Goal: Task Accomplishment & Management: Complete application form

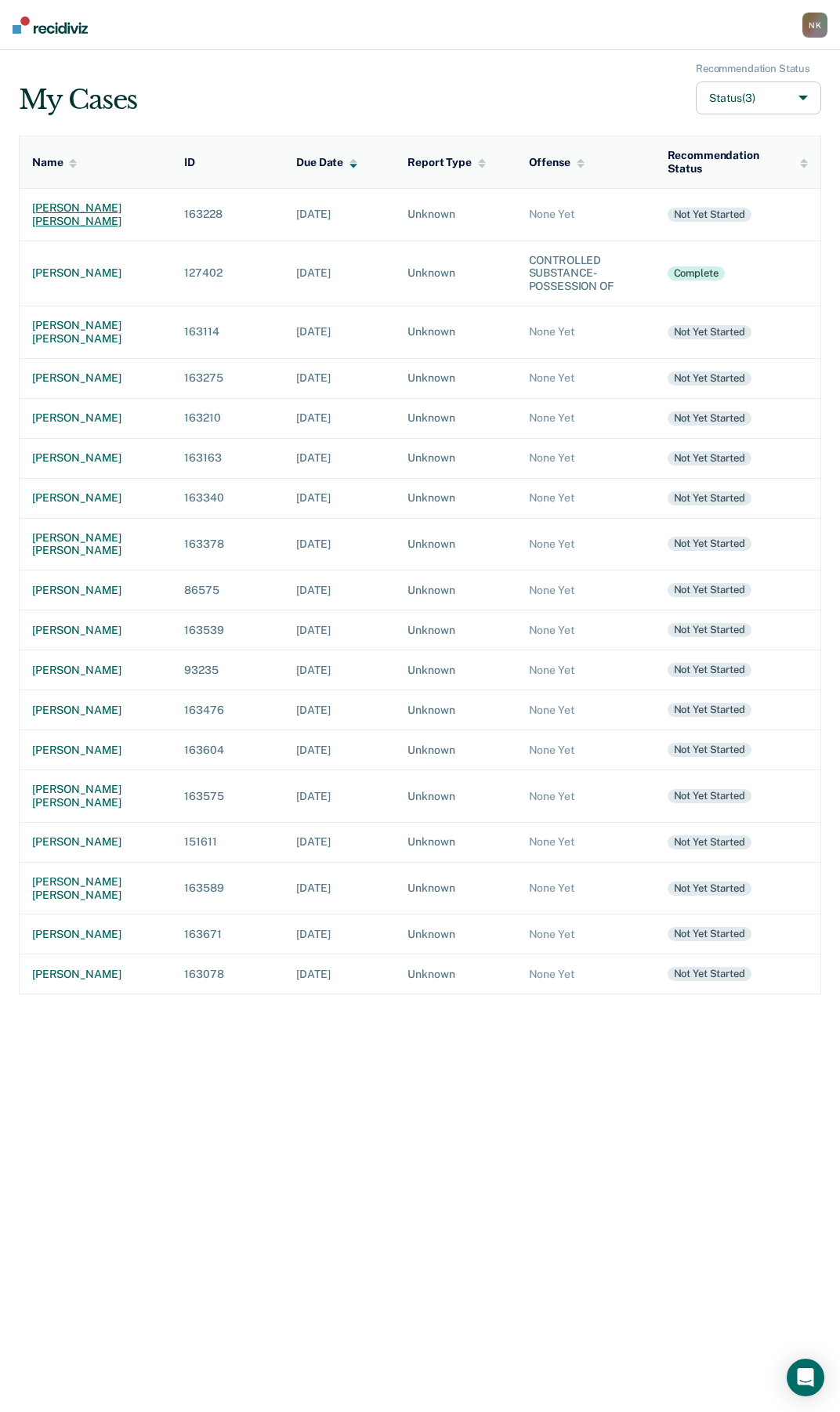
click at [91, 204] on div "[PERSON_NAME] [PERSON_NAME]" at bounding box center [95, 214] width 127 height 26
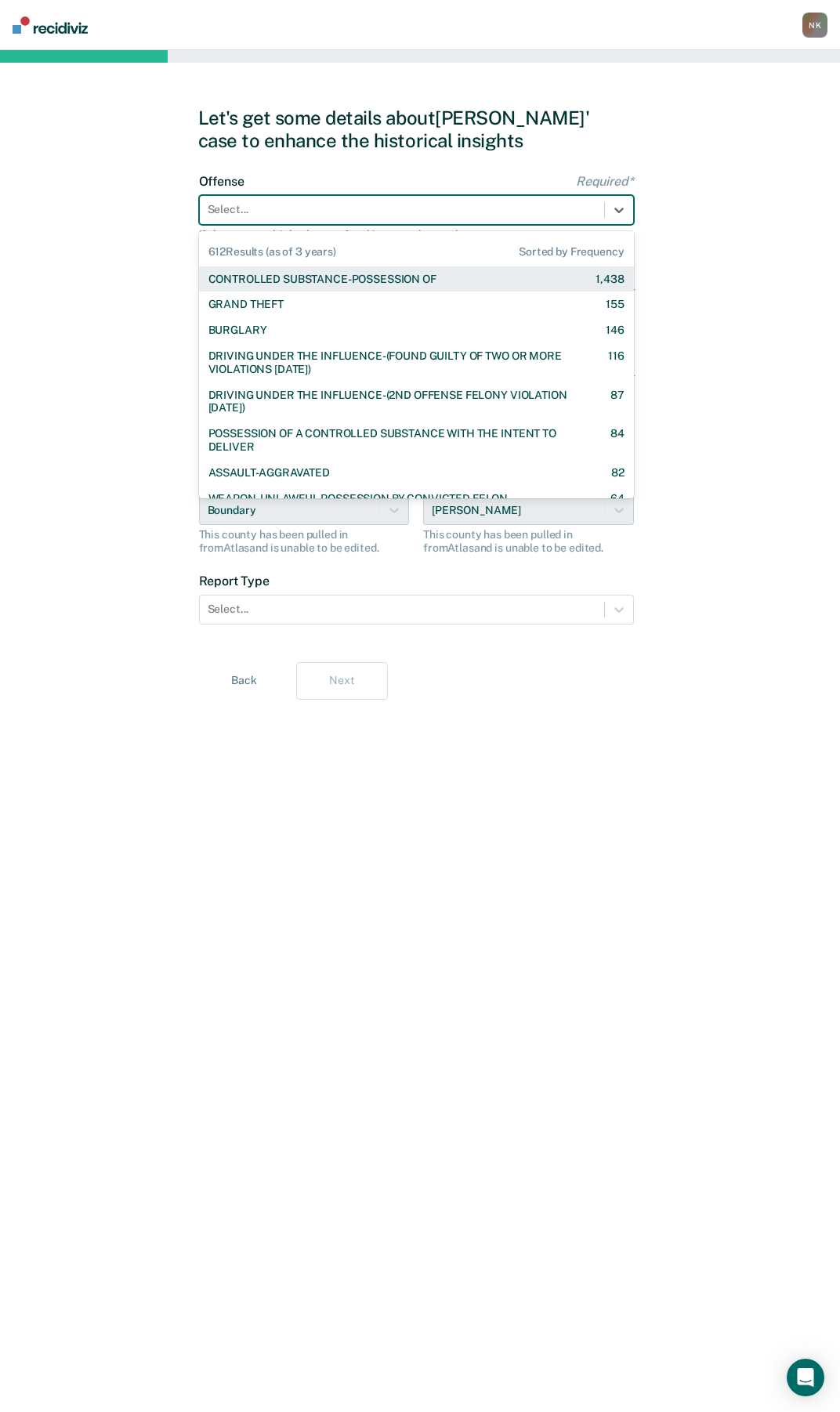
click at [408, 208] on div at bounding box center [402, 209] width 389 height 17
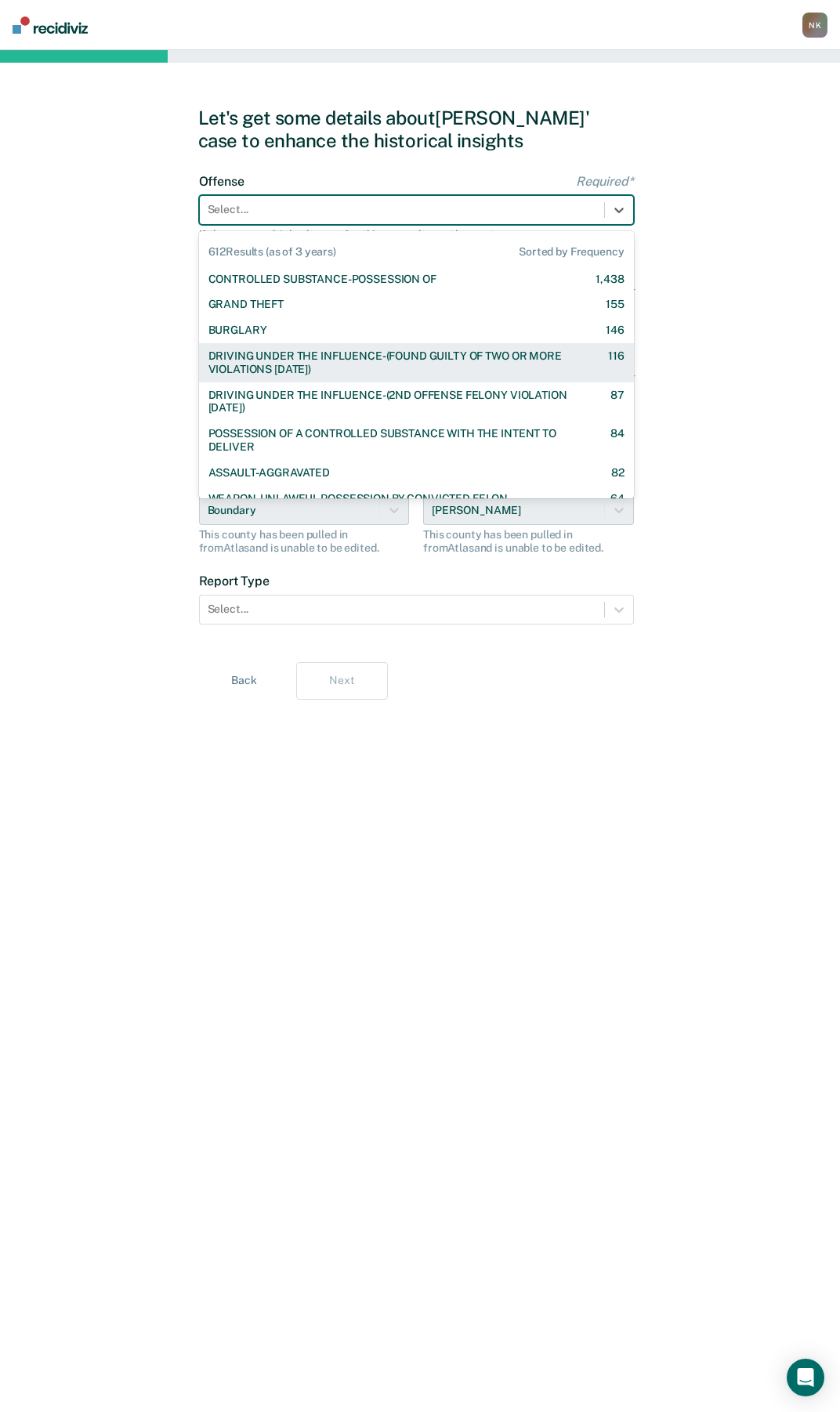
click at [371, 359] on div "DRIVING UNDER THE INFLUENCE-(FOUND GUILTY OF TWO OR MORE VIOLATIONS [DATE])" at bounding box center [395, 363] width 372 height 26
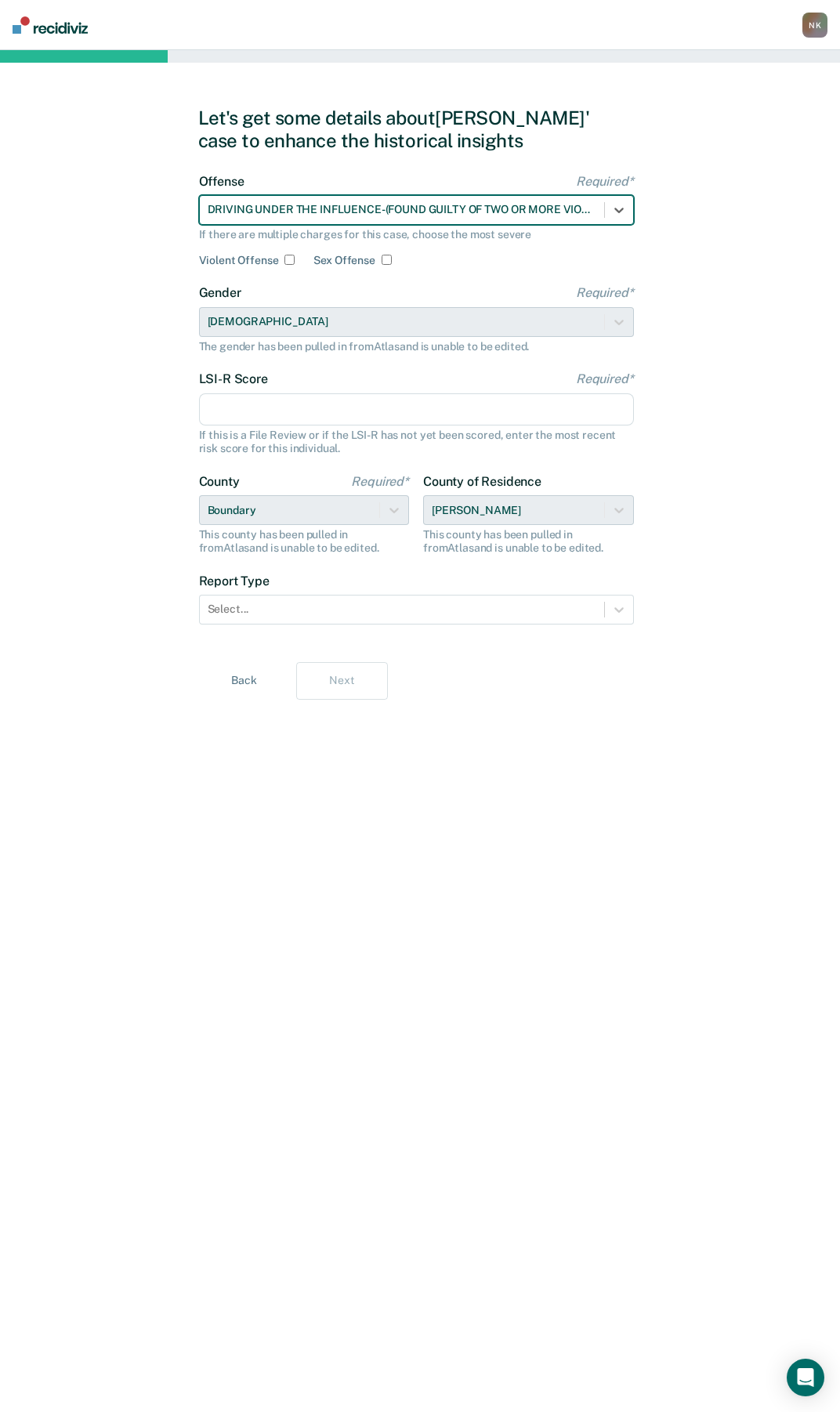
click at [263, 404] on input "LSI-R Score Required*" at bounding box center [416, 409] width 435 height 33
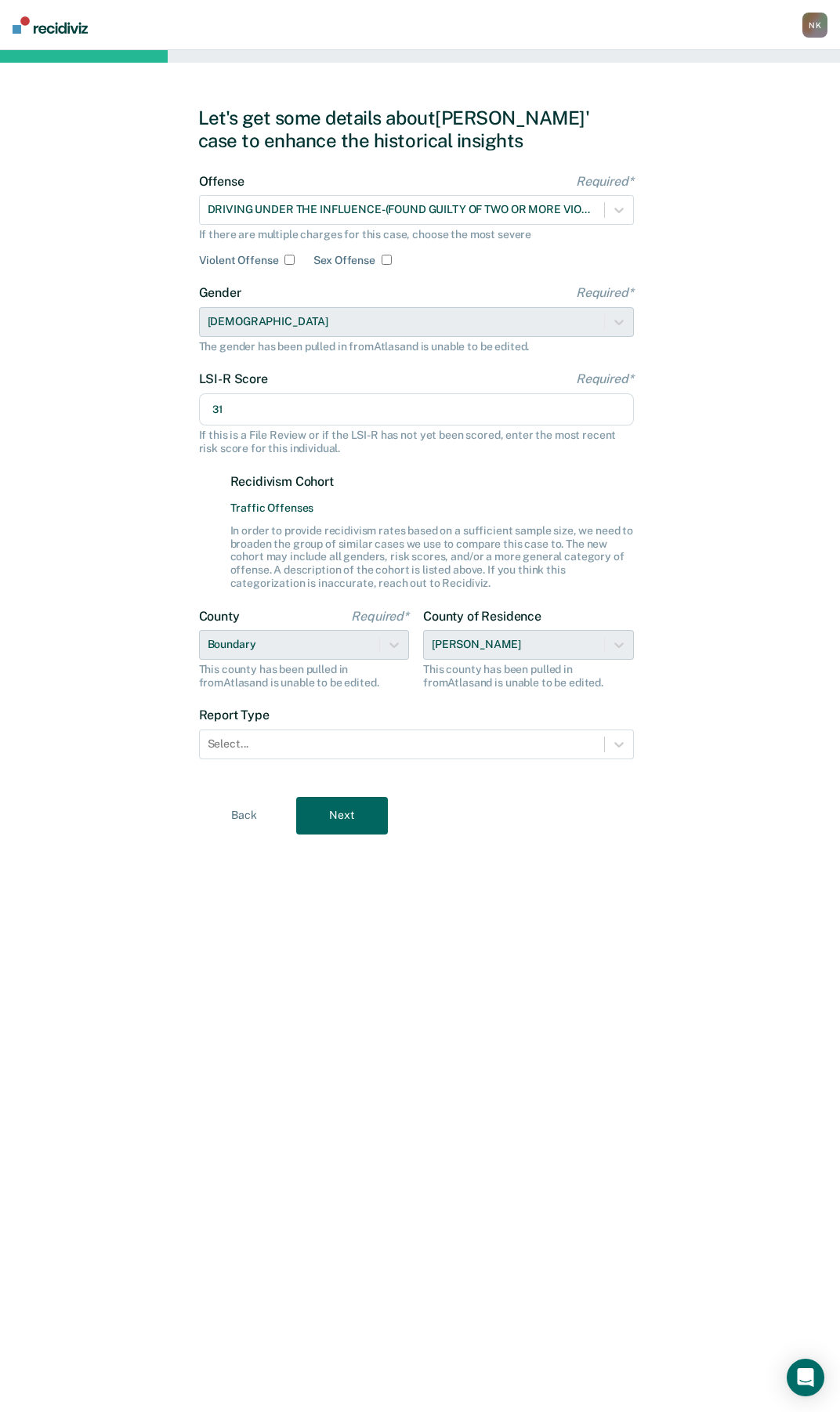
type input "31"
click at [30, 489] on div "Let's get some details about [PERSON_NAME]' case to enhance the historical insi…" at bounding box center [420, 732] width 840 height 1362
click at [621, 749] on icon at bounding box center [619, 745] width 16 height 16
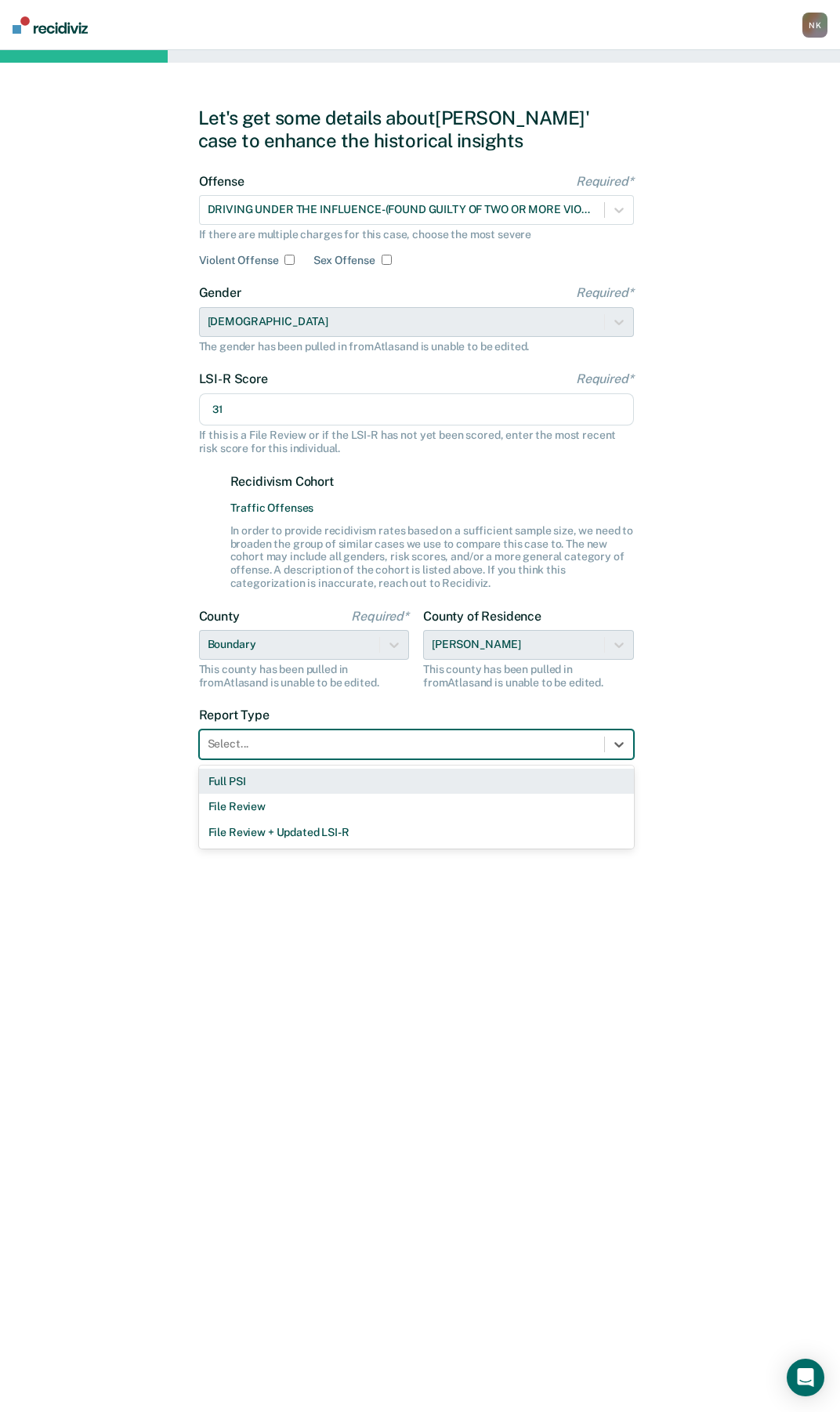
click at [240, 788] on div "Full PSI" at bounding box center [416, 781] width 435 height 26
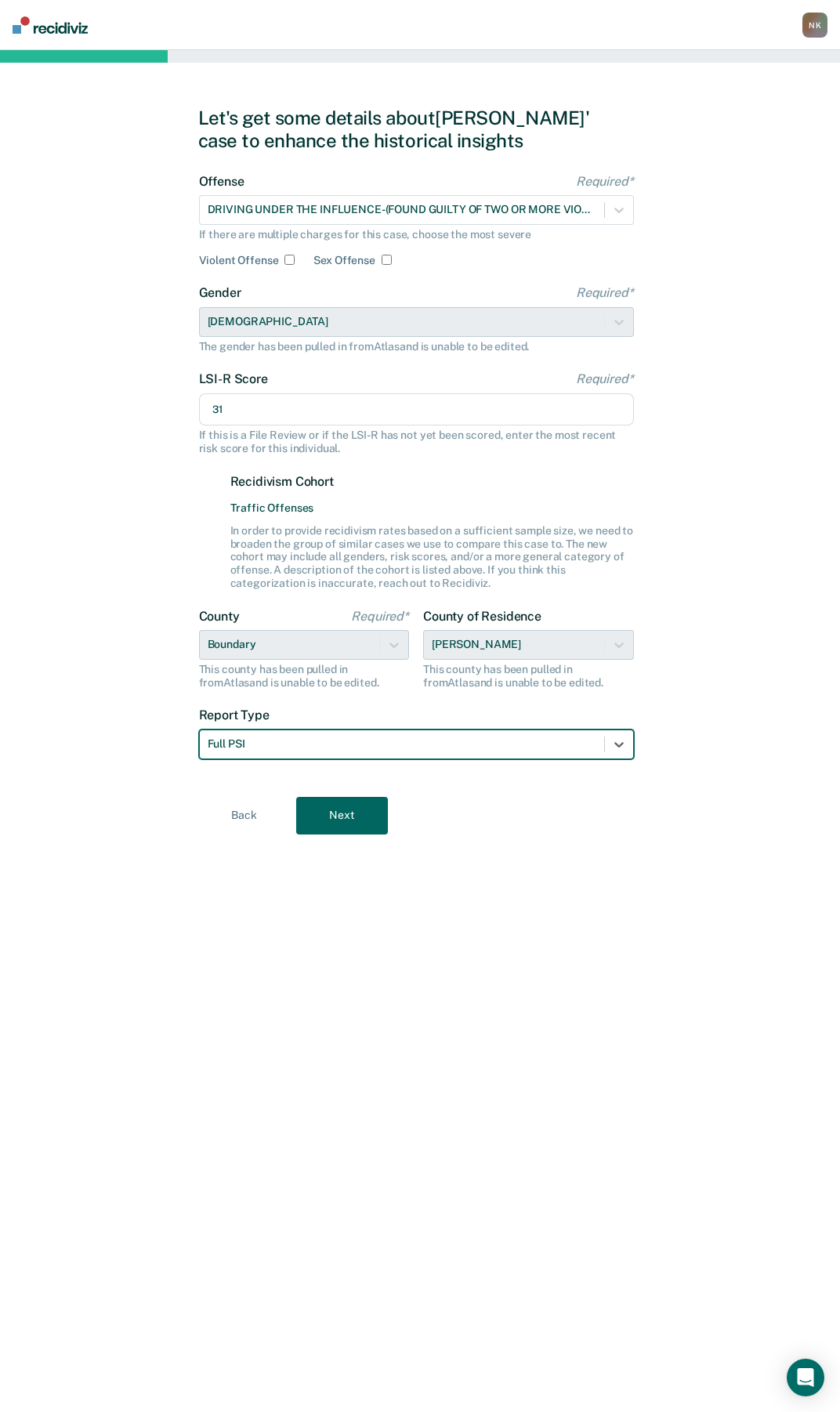
click at [363, 815] on button "Next" at bounding box center [342, 815] width 91 height 38
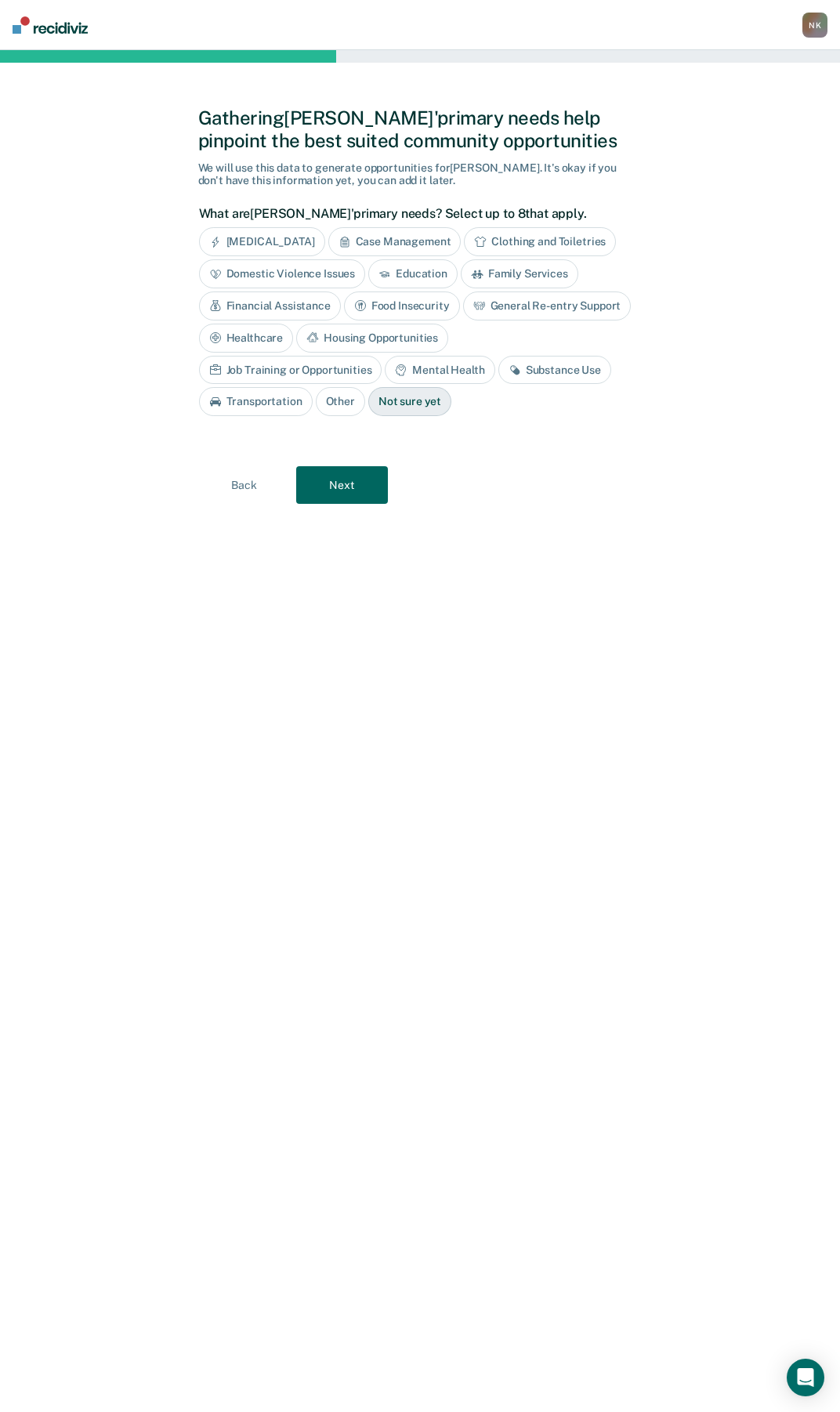
click at [498, 371] on div "Substance Use" at bounding box center [554, 370] width 113 height 29
click at [361, 337] on div "Housing Opportunities" at bounding box center [372, 338] width 152 height 29
click at [270, 365] on div "Job Training or Opportunities" at bounding box center [290, 370] width 184 height 29
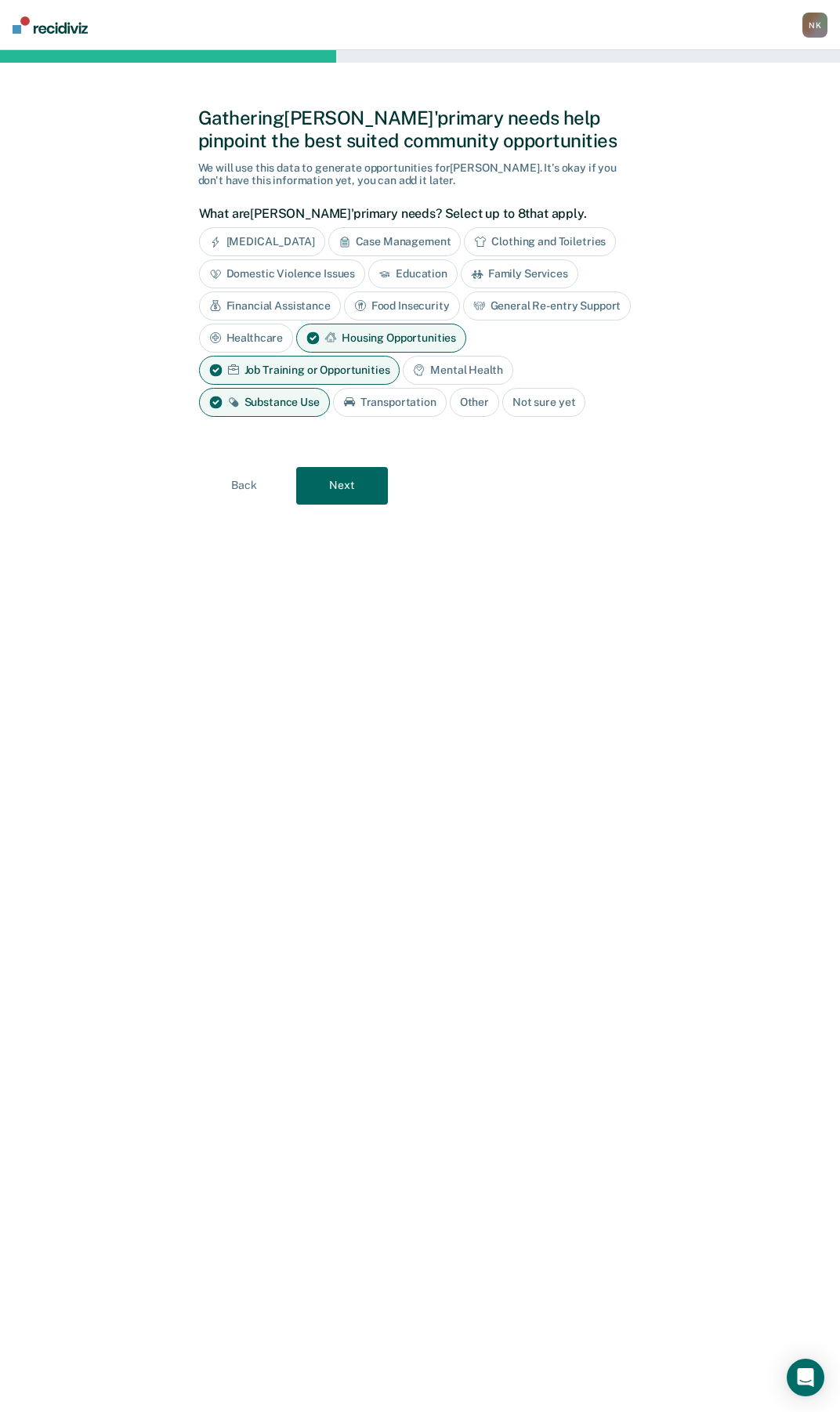
click at [356, 492] on button "Next" at bounding box center [342, 485] width 91 height 38
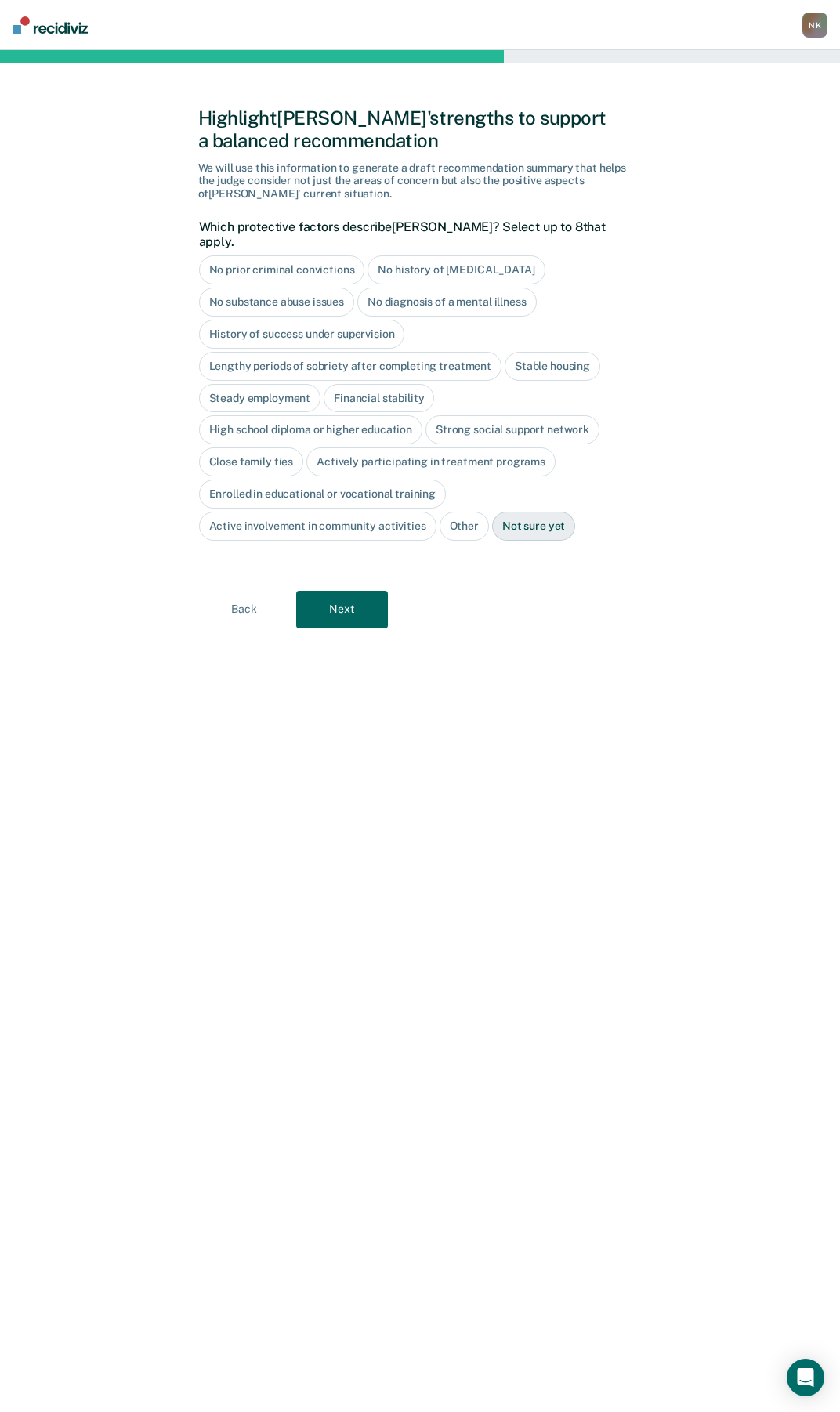
click at [338, 596] on button "Next" at bounding box center [342, 610] width 91 height 38
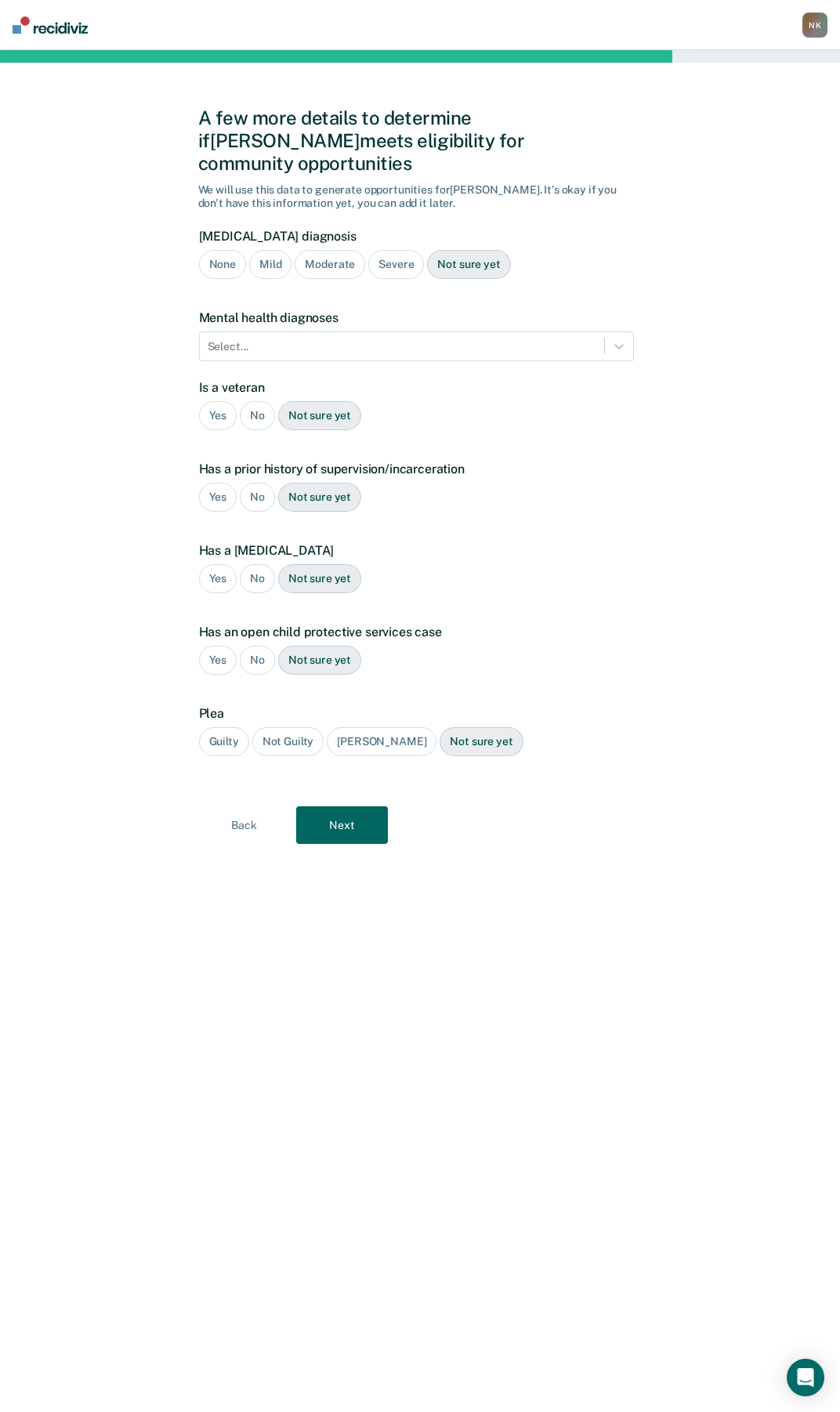
click at [400, 250] on div "Severe" at bounding box center [396, 265] width 55 height 29
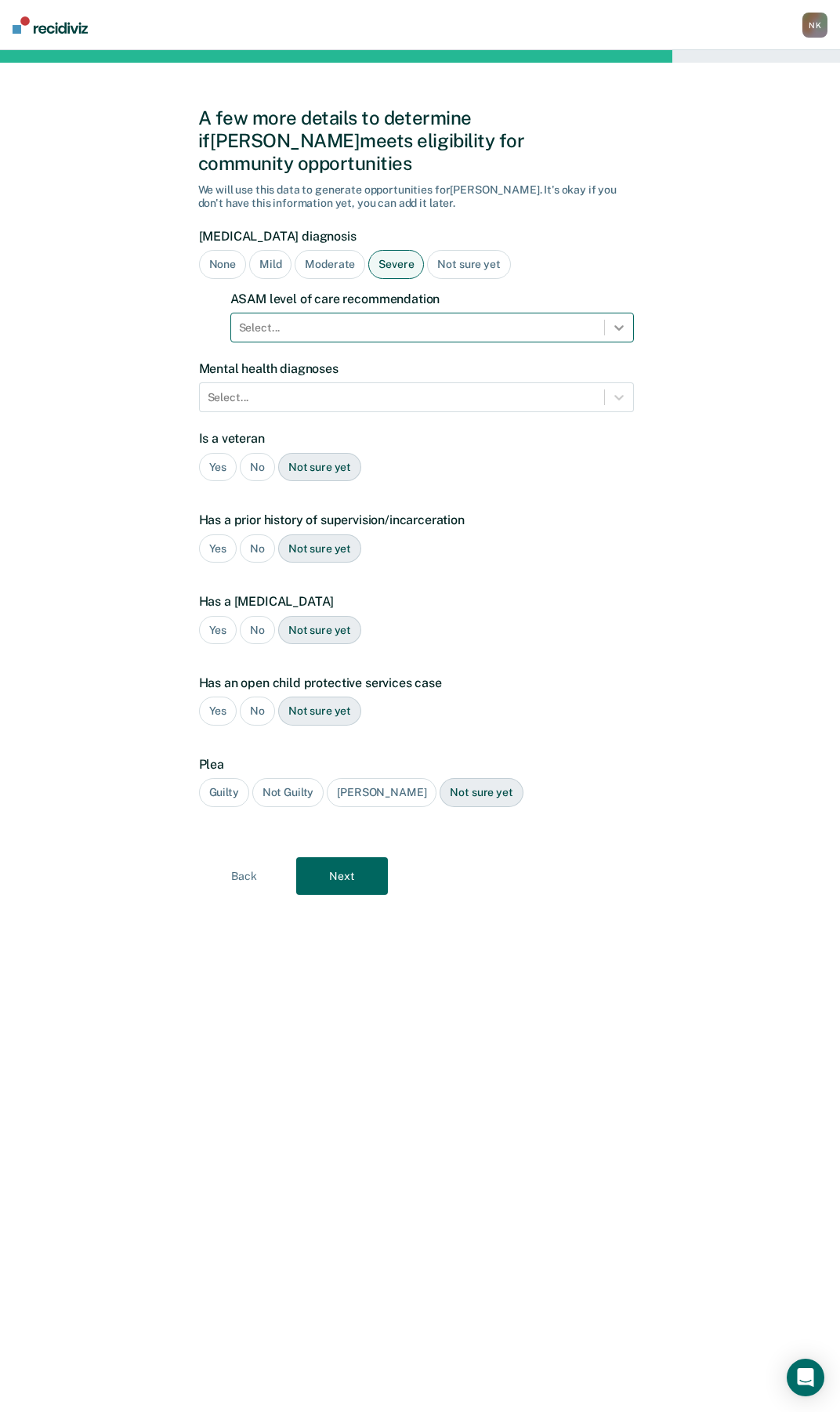
click at [623, 325] on icon at bounding box center [619, 327] width 10 height 6
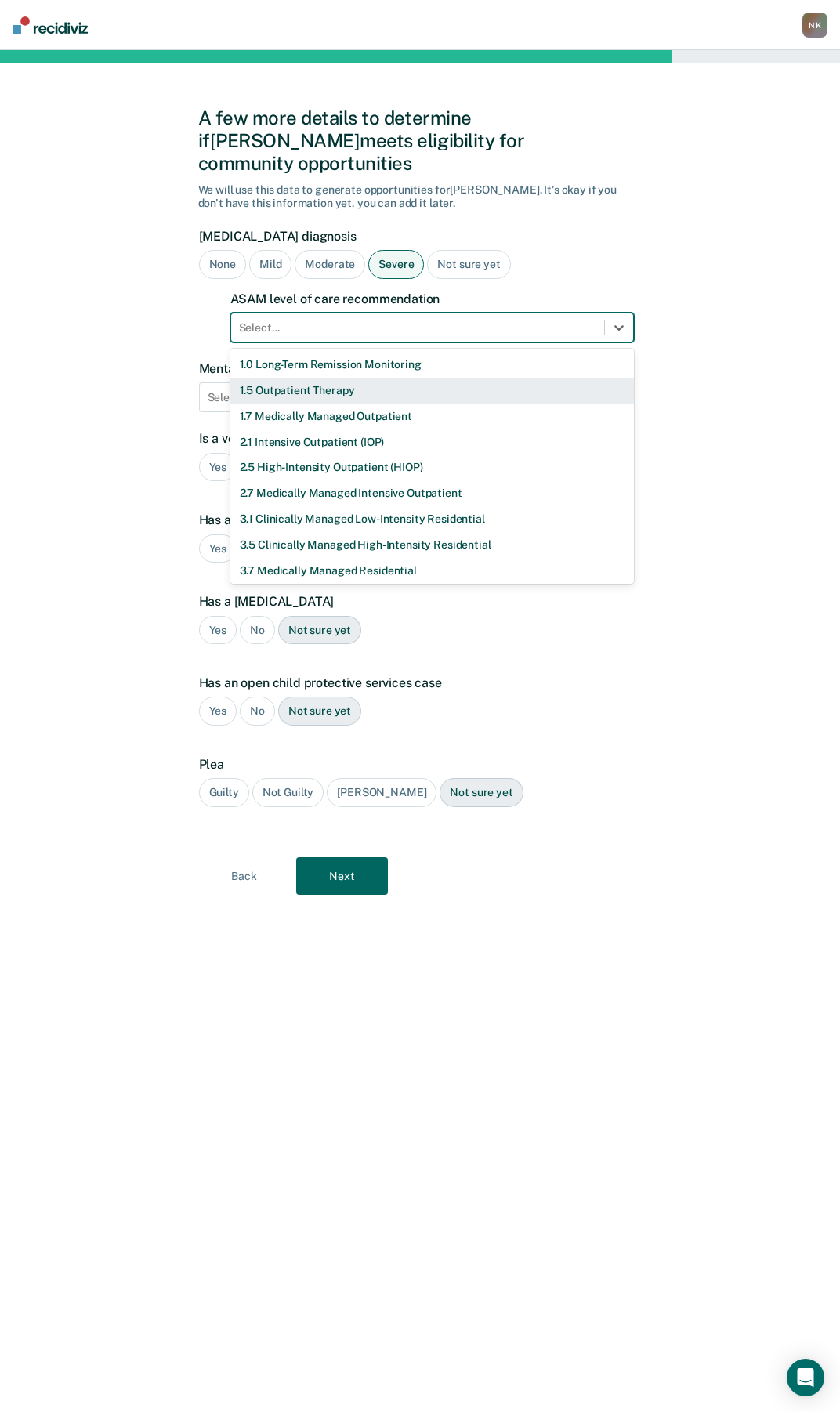
click at [301, 378] on div "1.5 Outpatient Therapy" at bounding box center [432, 391] width 404 height 26
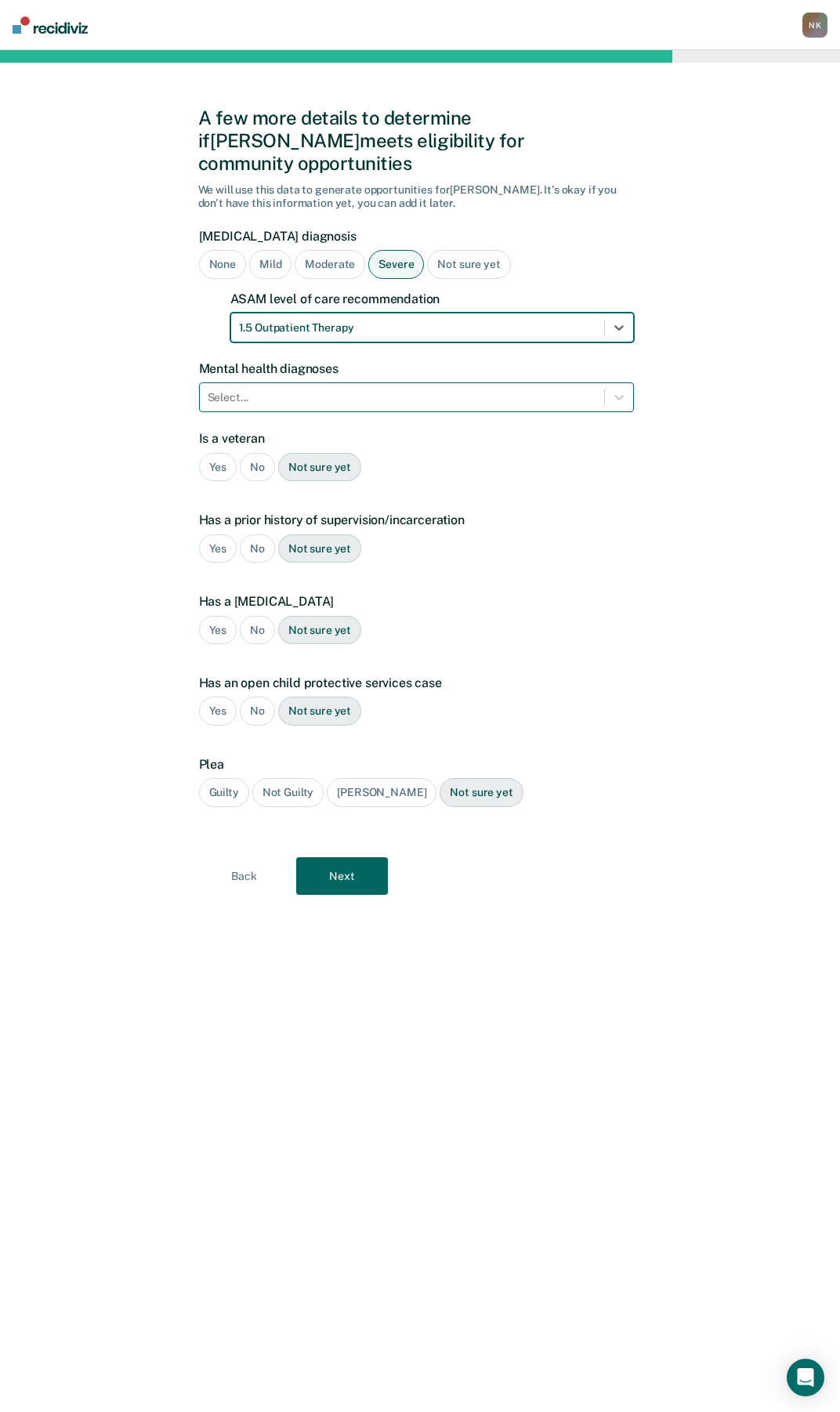
click at [633, 384] on div "Select..." at bounding box center [416, 397] width 435 height 30
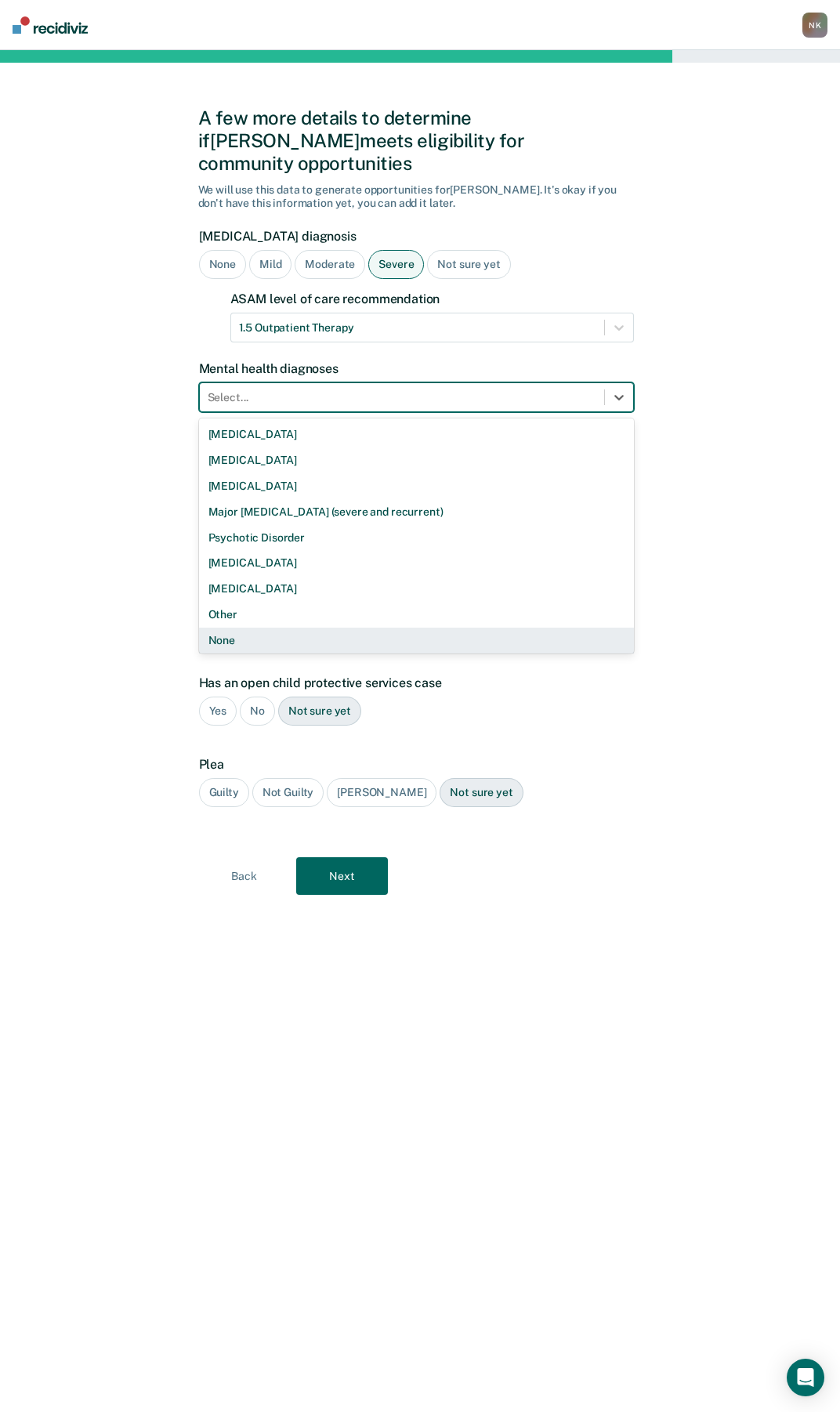
click at [241, 627] on div "None" at bounding box center [416, 640] width 435 height 26
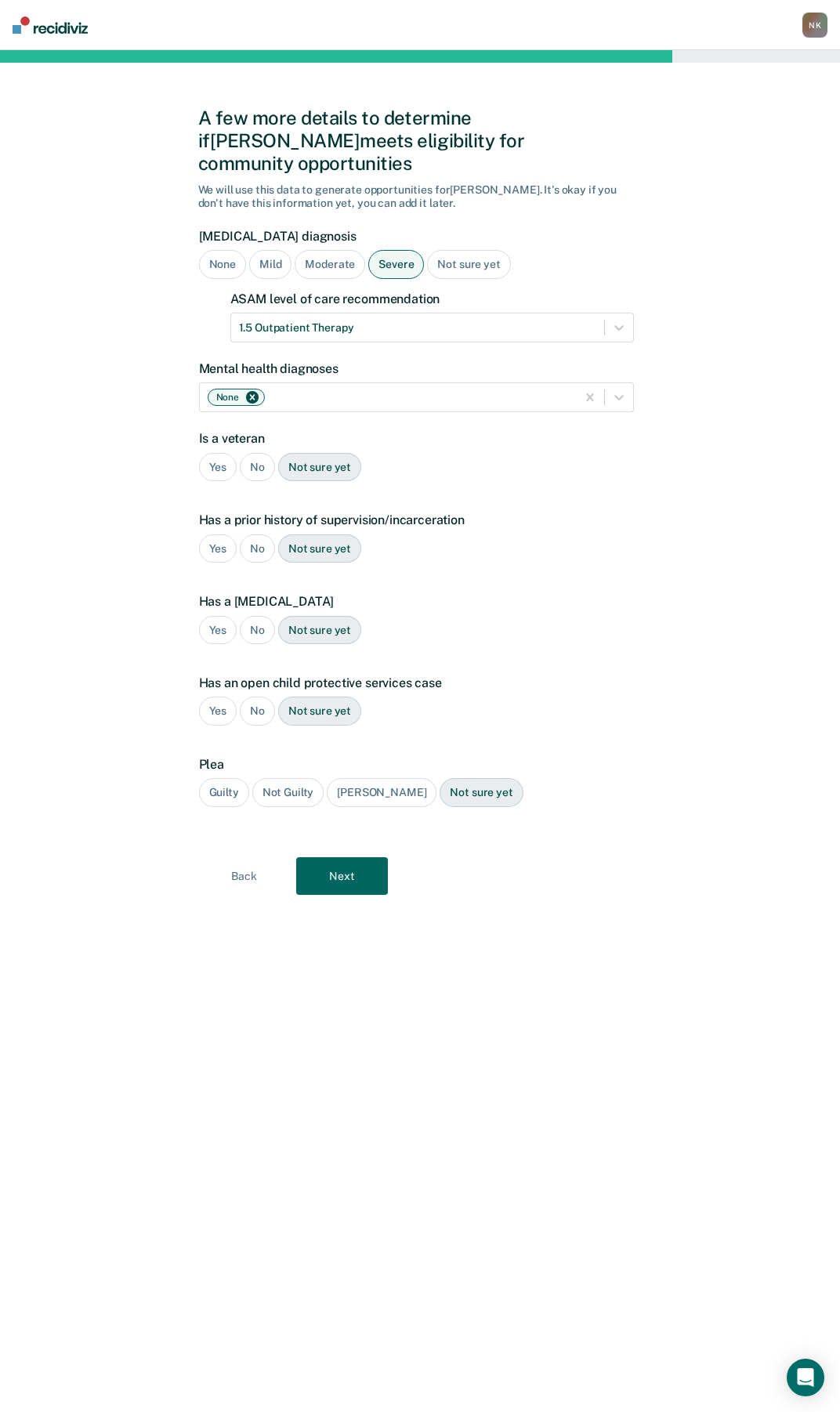
click at [255, 453] on div "No" at bounding box center [258, 468] width 35 height 29
click at [211, 534] on div "Yes" at bounding box center [218, 549] width 39 height 29
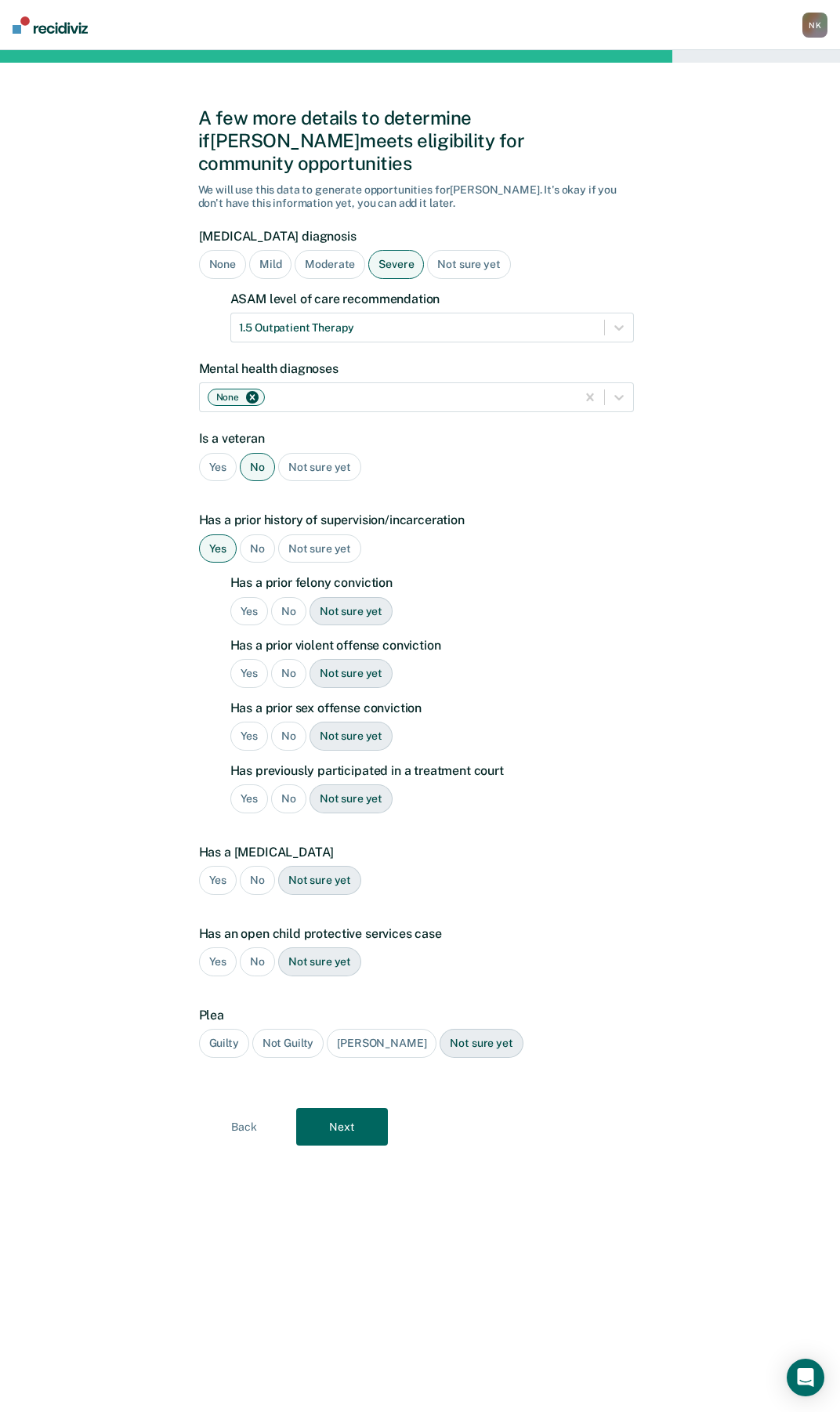
click at [247, 597] on div "Yes" at bounding box center [250, 611] width 39 height 29
click at [290, 659] on div "No" at bounding box center [289, 674] width 35 height 29
click at [289, 722] on div "No" at bounding box center [289, 736] width 35 height 29
click at [286, 785] on div "No" at bounding box center [289, 799] width 35 height 29
click at [255, 866] on div "No" at bounding box center [258, 880] width 35 height 29
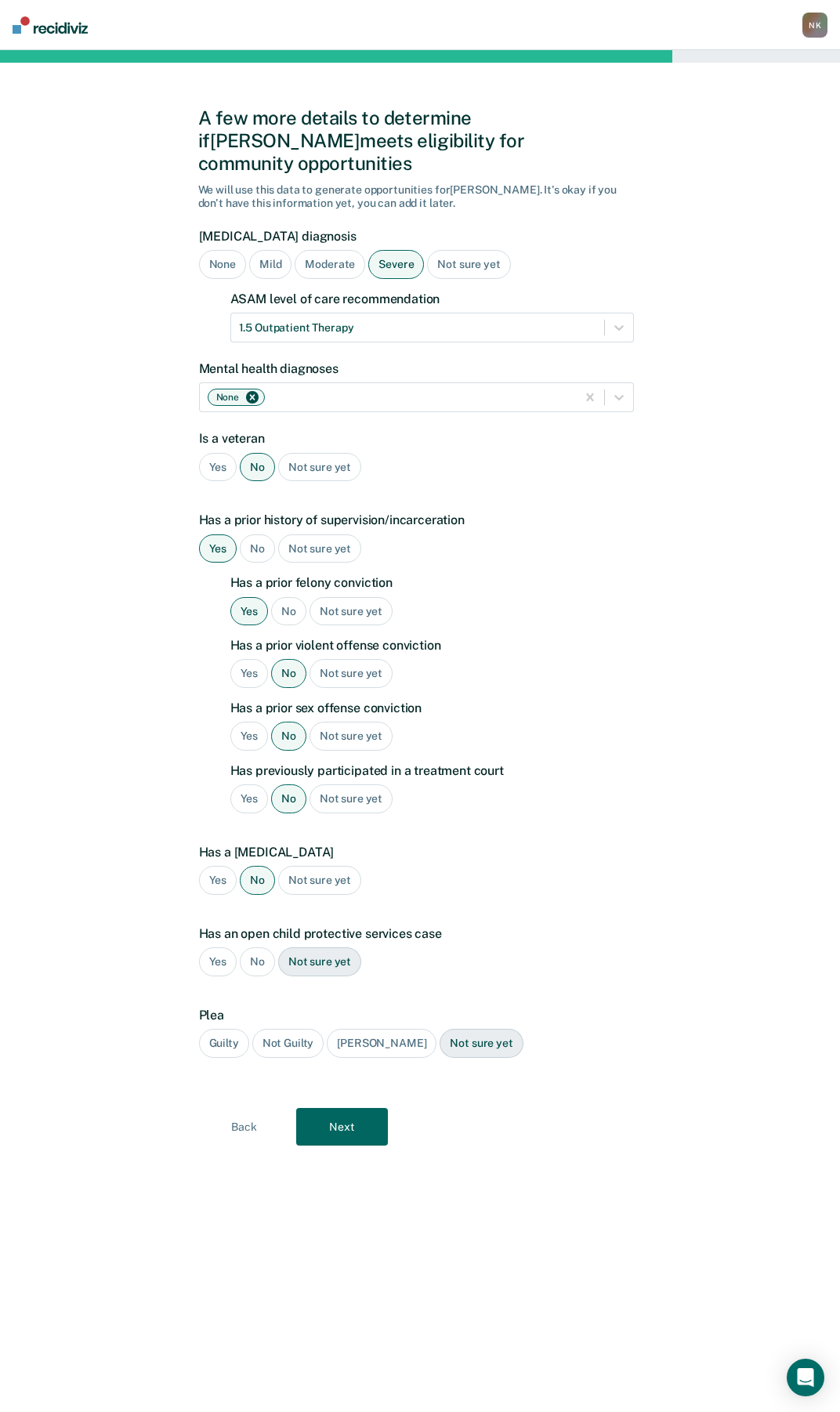
click at [260, 947] on div "No" at bounding box center [258, 962] width 35 height 29
click at [227, 1029] on div "Guilty" at bounding box center [224, 1044] width 51 height 29
click at [350, 1108] on button "Next" at bounding box center [342, 1126] width 91 height 38
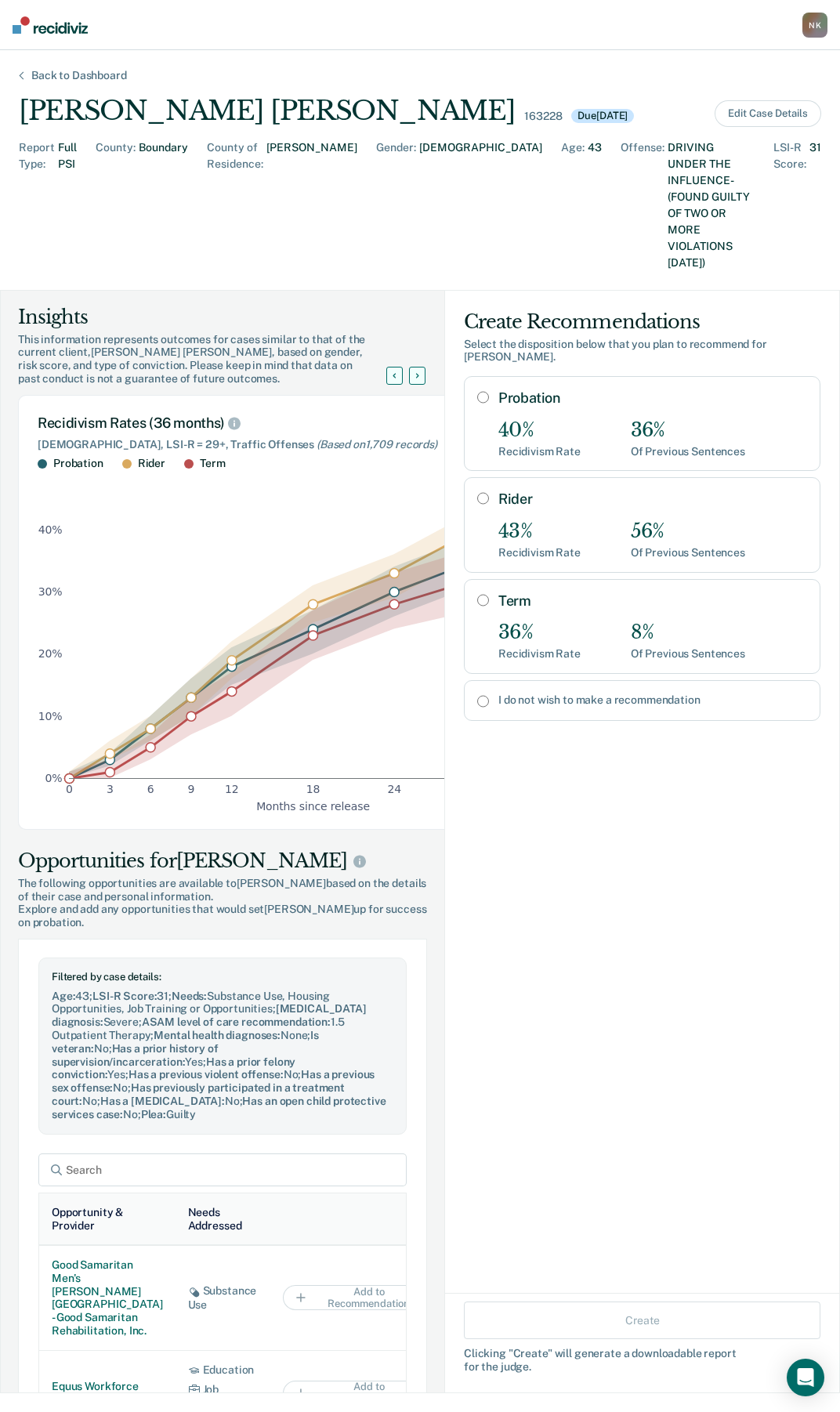
click at [477, 391] on input "Probation" at bounding box center [483, 397] width 12 height 13
radio input "true"
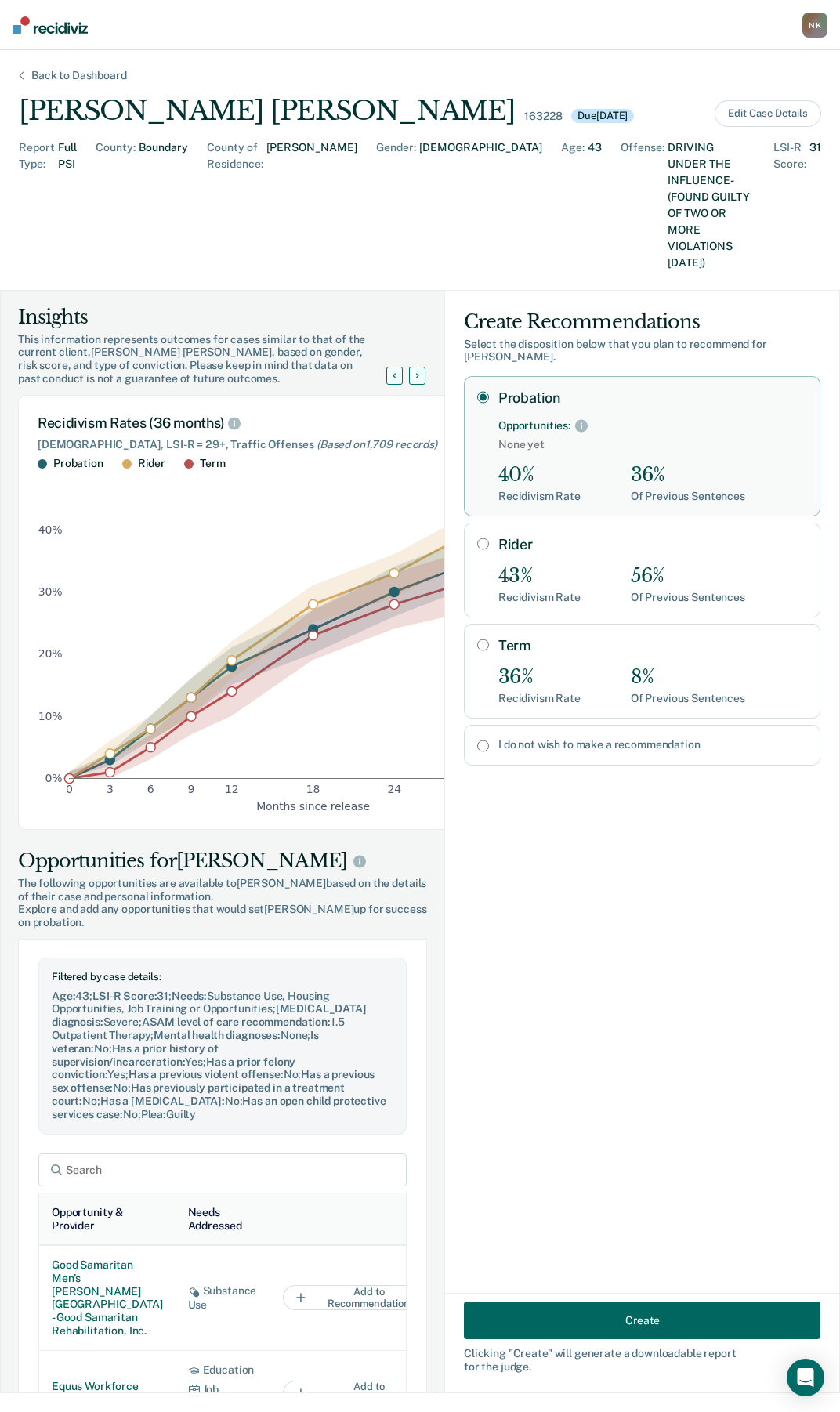
click at [612, 1327] on button "Create" at bounding box center [642, 1321] width 356 height 38
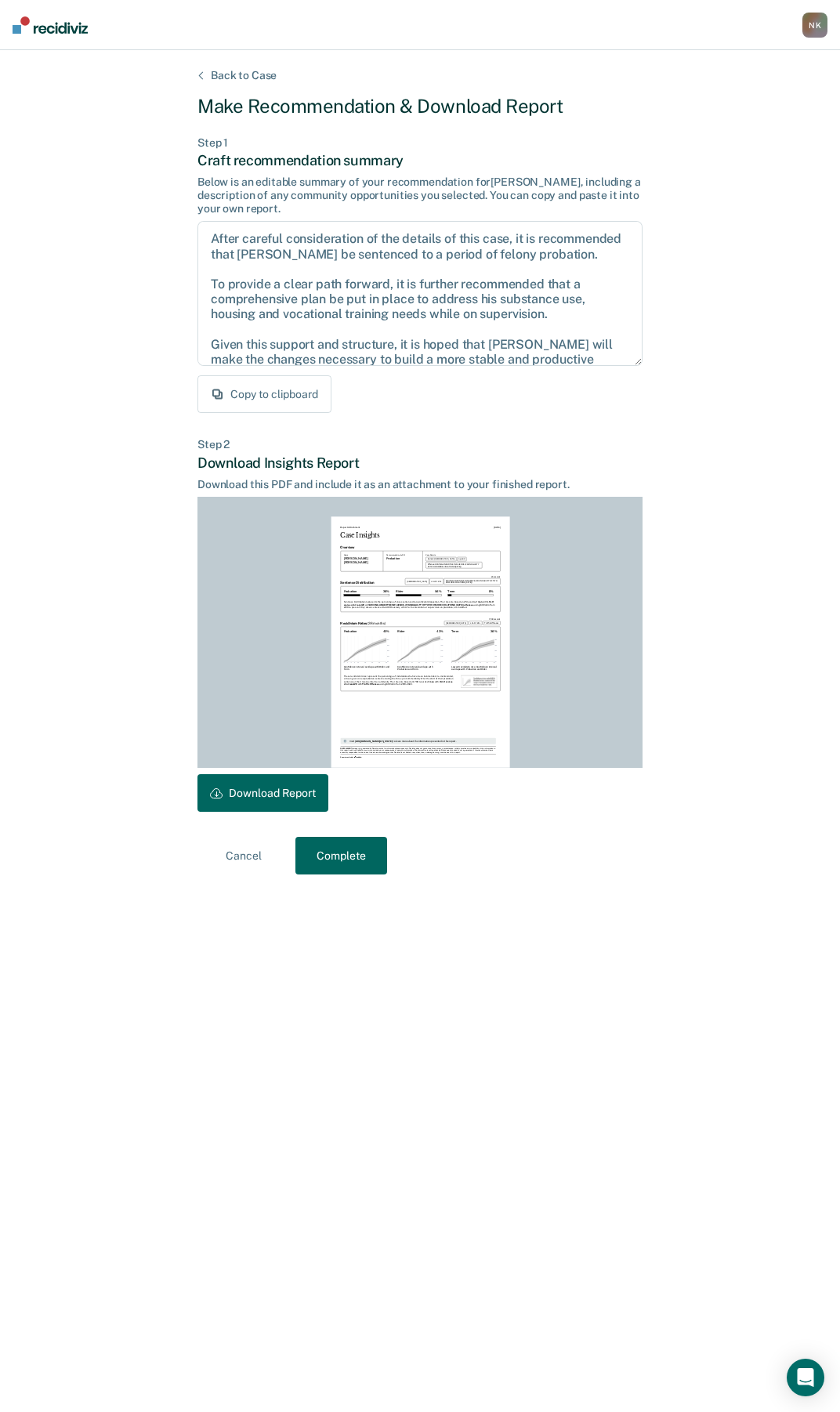
click at [267, 796] on button "Download Report" at bounding box center [262, 793] width 131 height 38
click at [355, 854] on button "Complete" at bounding box center [341, 855] width 91 height 38
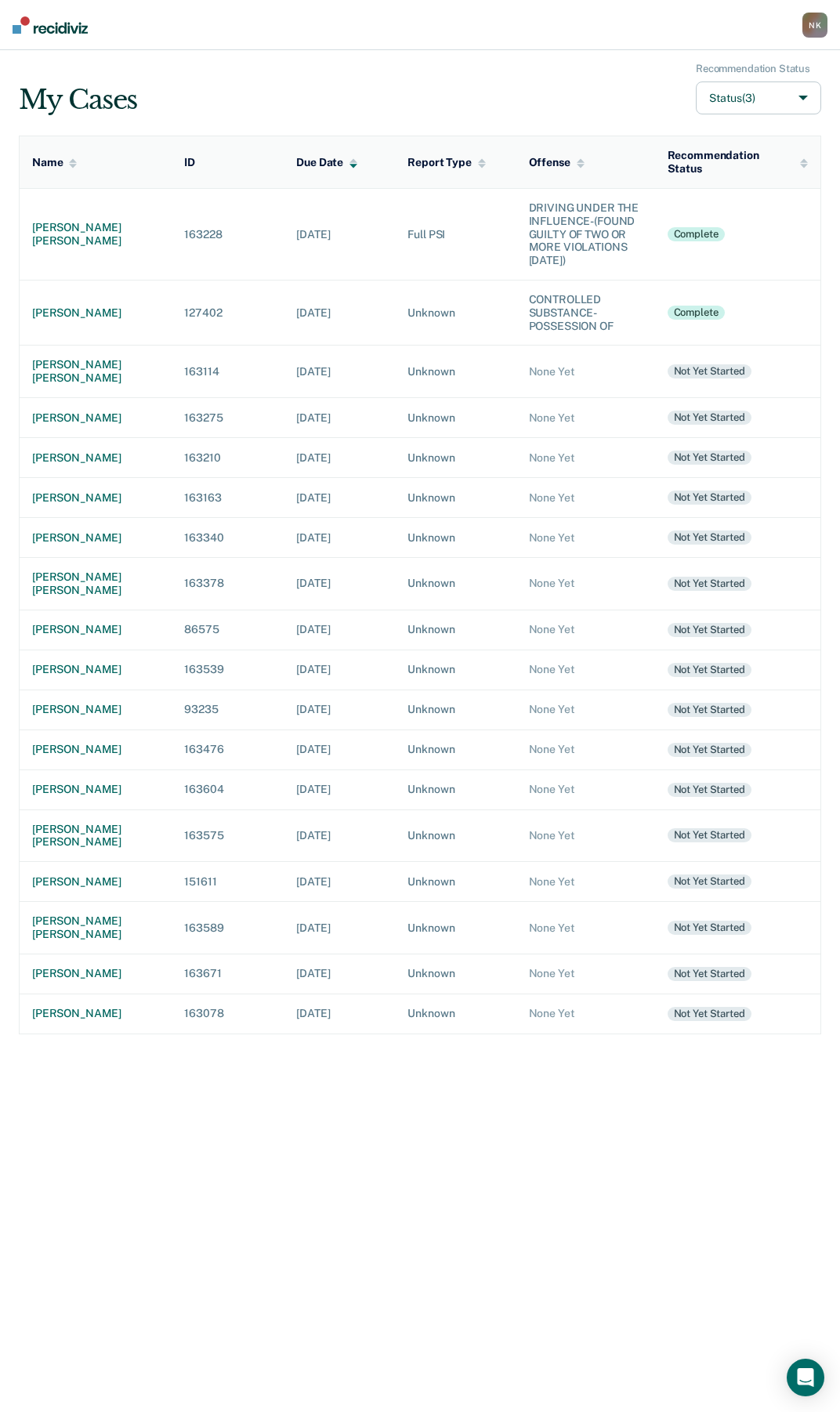
click at [262, 36] on nav "[PERSON_NAME] N K Profile Go to PSI Case Dashboard Log Out" at bounding box center [420, 25] width 840 height 51
